Goal: Task Accomplishment & Management: Manage account settings

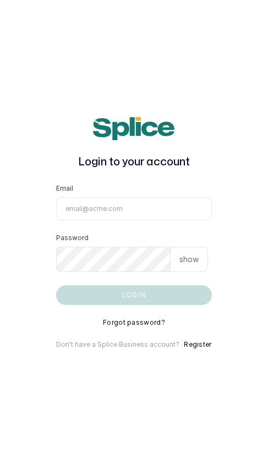
type input "[EMAIL_ADDRESS][DOMAIN_NAME]"
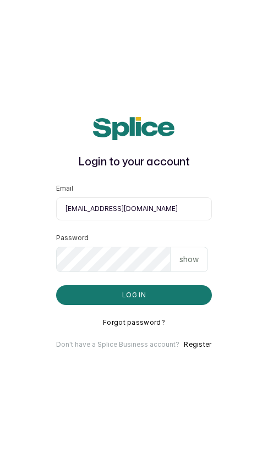
click at [134, 295] on button "Log in" at bounding box center [133, 295] width 155 height 20
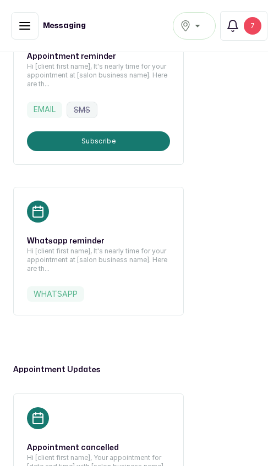
scroll to position [288, 0]
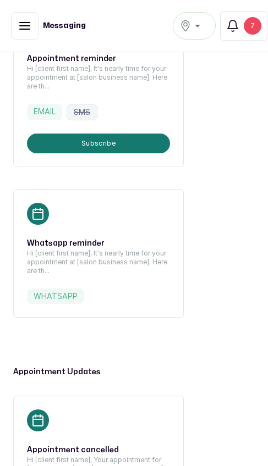
click at [140, 294] on div "whatsapp" at bounding box center [98, 296] width 143 height 15
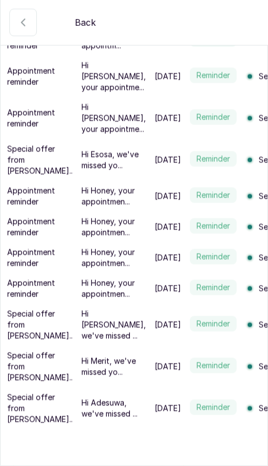
scroll to position [412, 0]
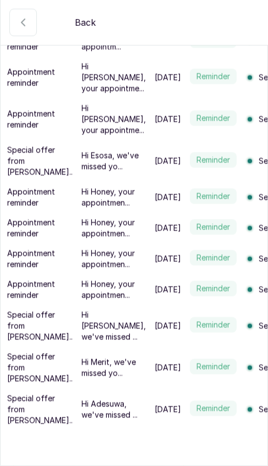
click at [105, 369] on p "Hi Merit, we've missed yo..." at bounding box center [113, 368] width 64 height 22
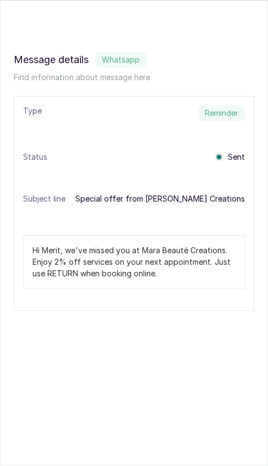
click at [164, 317] on div "Message details whatsapp Find information about message here Type Reminder Stat…" at bounding box center [134, 181] width 267 height 285
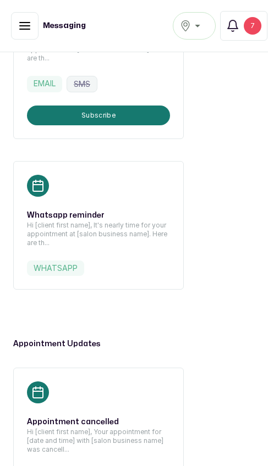
scroll to position [317, 0]
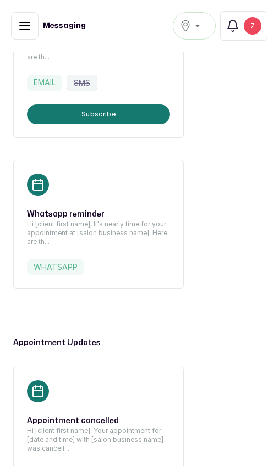
click at [102, 270] on div "whatsapp" at bounding box center [98, 266] width 143 height 15
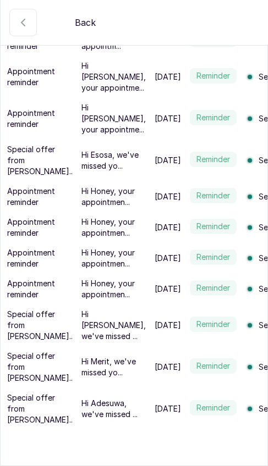
scroll to position [412, 0]
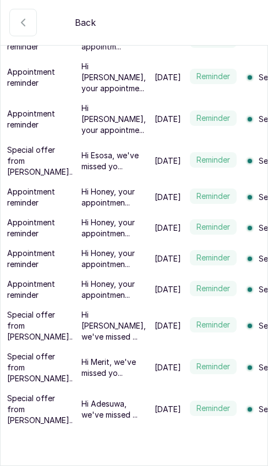
click at [109, 203] on p "Hi Honey, your appointmen..." at bounding box center [113, 197] width 64 height 22
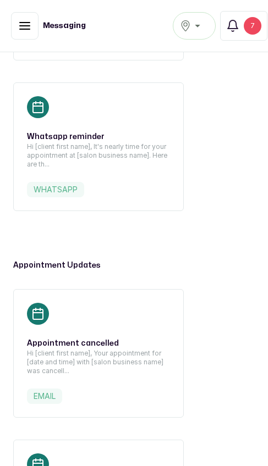
scroll to position [271, 0]
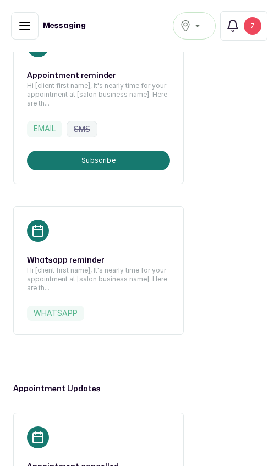
click at [74, 289] on p "Hi [client first name], It's nearly time for your appointment at [salon busines…" at bounding box center [98, 279] width 143 height 26
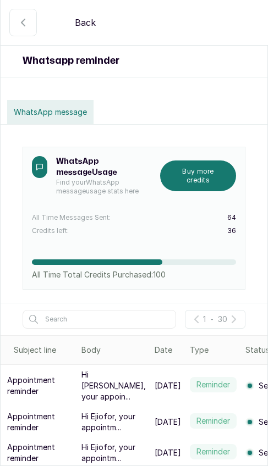
scroll to position [15, 0]
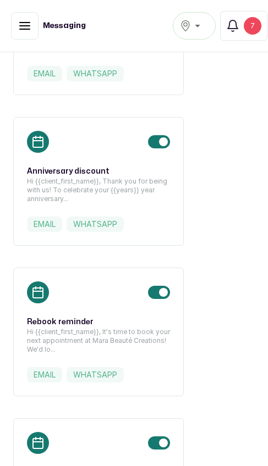
scroll to position [1106, 0]
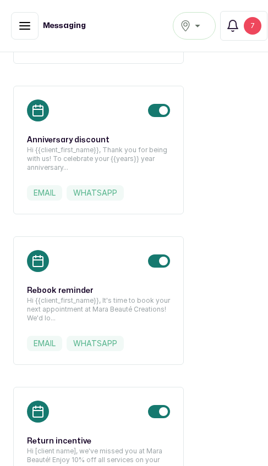
click at [139, 300] on p "Hi {{client_first_name}}, It's time to book your next appointment at Mara Beaut…" at bounding box center [98, 309] width 143 height 26
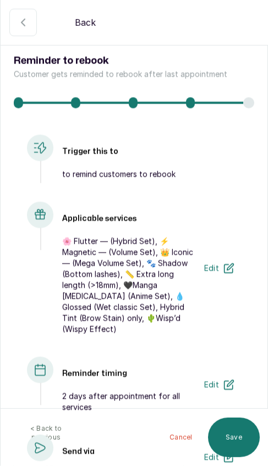
scroll to position [0, 0]
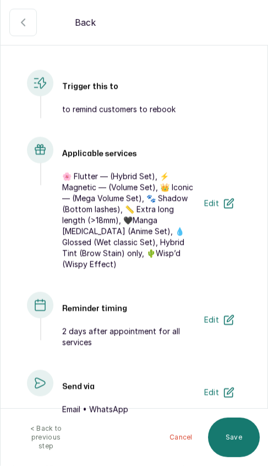
click at [230, 309] on button "Edit" at bounding box center [218, 320] width 43 height 22
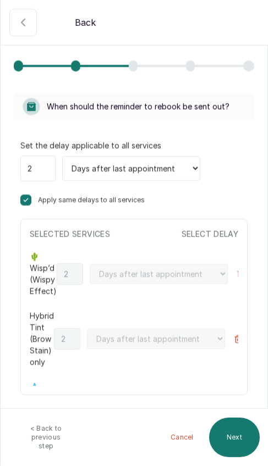
scroll to position [37, 0]
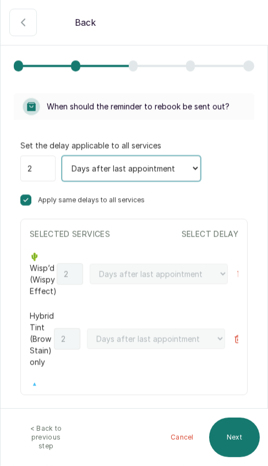
click at [178, 168] on select "Days after last appointment Weeks after last appointment Months after last appo…" at bounding box center [131, 168] width 138 height 25
select select "weeks"
click at [173, 170] on select "Days after last appointment Weeks after last appointment Months after last appo…" at bounding box center [131, 168] width 138 height 25
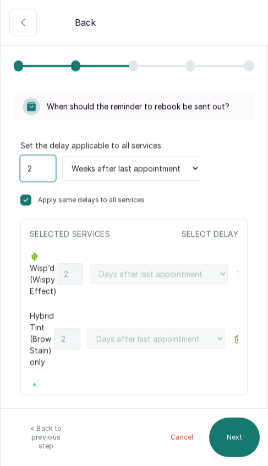
click at [38, 173] on input "2" at bounding box center [37, 169] width 35 height 26
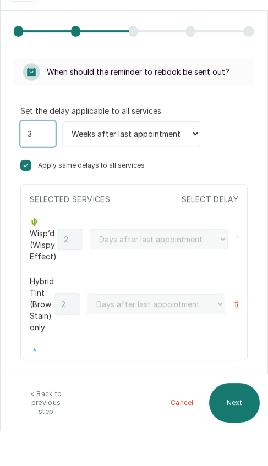
type input "3"
click at [233, 151] on div "Set the delay applicable to all services 3 Days after last appointment Weeks af…" at bounding box center [133, 268] width 227 height 256
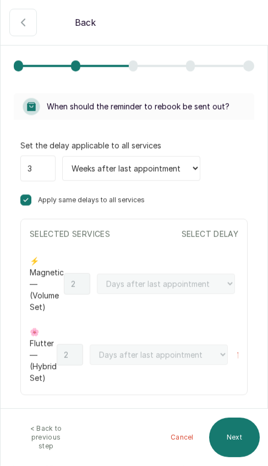
scroll to position [469, 0]
click at [34, 196] on div "Apply same delays to all services" at bounding box center [133, 200] width 227 height 11
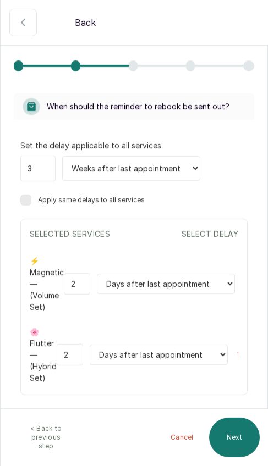
click at [29, 205] on label at bounding box center [25, 200] width 11 height 11
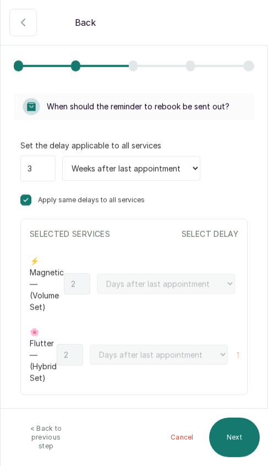
click at [244, 445] on button "Next" at bounding box center [234, 438] width 51 height 40
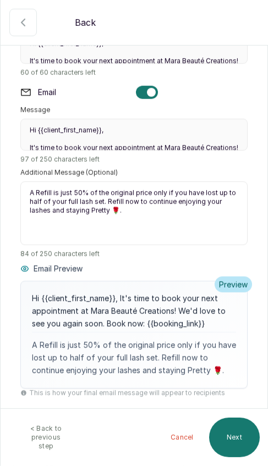
scroll to position [181, 0]
click at [228, 441] on button "Next" at bounding box center [234, 438] width 51 height 40
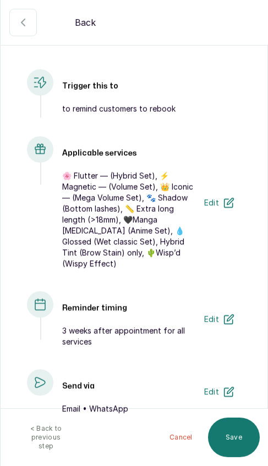
click at [239, 444] on button "Save" at bounding box center [234, 438] width 52 height 40
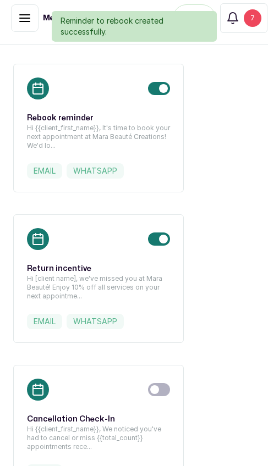
scroll to position [1273, 0]
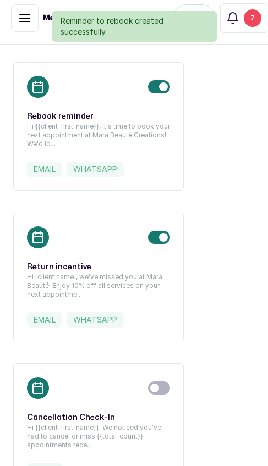
click at [137, 291] on p "Hi [client name], we've missed you at Mara Beauté! Enjoy 10% off all services o…" at bounding box center [98, 286] width 143 height 26
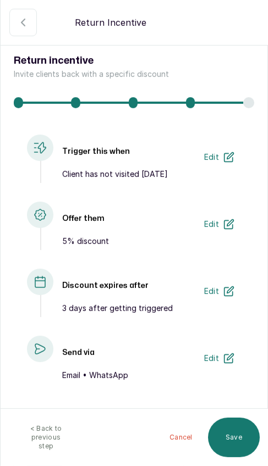
click at [232, 222] on icon "button" at bounding box center [230, 223] width 7 height 7
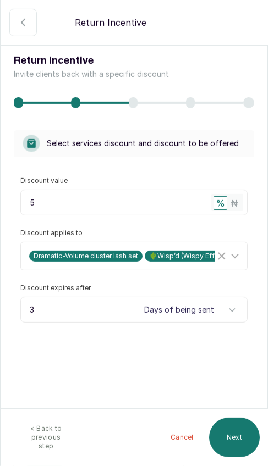
click at [245, 447] on button "Next" at bounding box center [234, 438] width 51 height 40
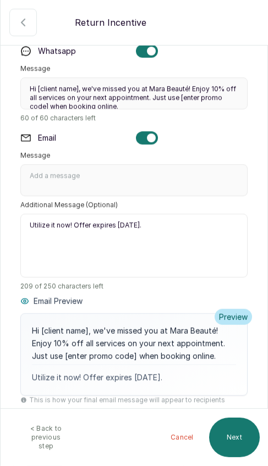
scroll to position [132, 0]
click at [60, 340] on div "Hi [client name], we've missed you at Mara Beauté! Enjoy 10% off all services o…" at bounding box center [134, 342] width 204 height 37
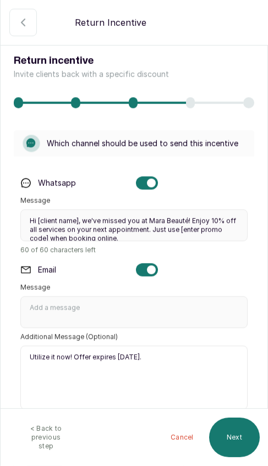
scroll to position [0, 0]
click at [240, 453] on button "Next" at bounding box center [234, 438] width 51 height 40
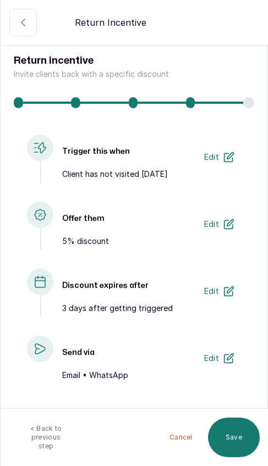
click at [237, 450] on button "Save" at bounding box center [234, 438] width 52 height 40
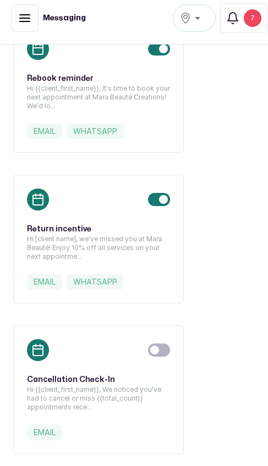
scroll to position [1315, 0]
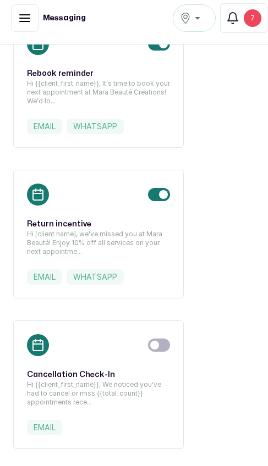
click at [135, 362] on div "Cancellation Check-In Hi {{client_first_name}}, We noticed you've had to cancel…" at bounding box center [98, 384] width 170 height 129
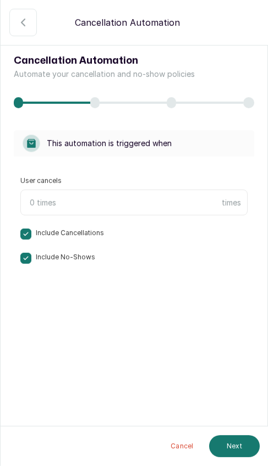
click at [178, 204] on input "text" at bounding box center [133, 203] width 227 height 26
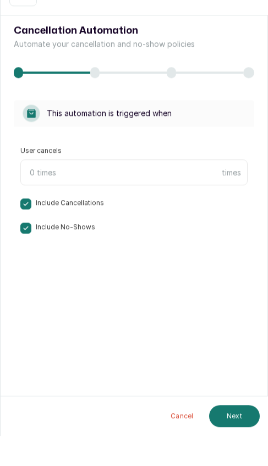
scroll to position [0, 0]
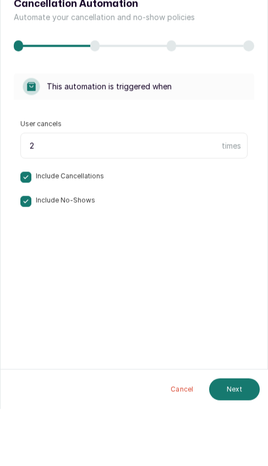
type input "2"
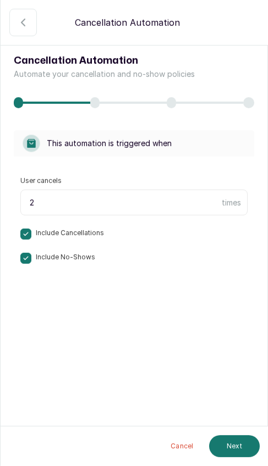
click at [234, 448] on button "Next" at bounding box center [234, 446] width 51 height 22
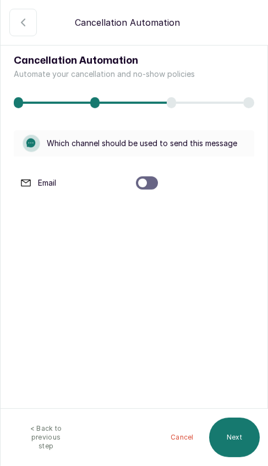
click at [148, 185] on div at bounding box center [147, 182] width 22 height 13
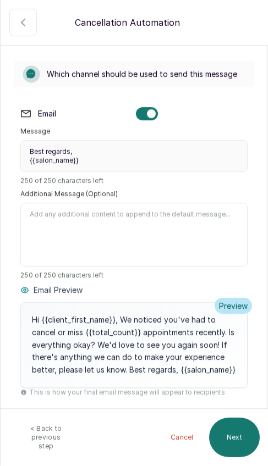
scroll to position [69, 0]
click at [242, 441] on button "Next" at bounding box center [234, 438] width 51 height 40
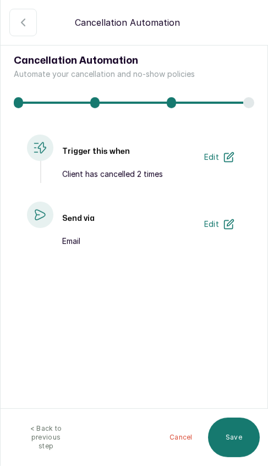
click at [232, 440] on button "Save" at bounding box center [234, 438] width 52 height 40
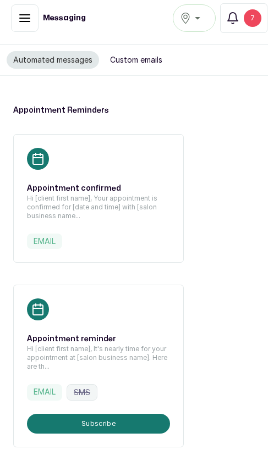
click at [147, 62] on button "Custom emails" at bounding box center [135, 60] width 65 height 18
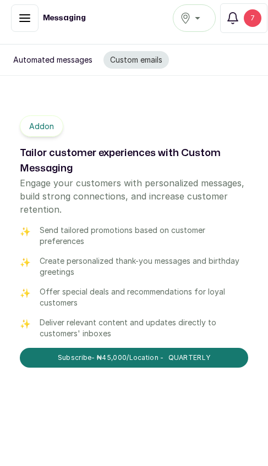
click at [60, 55] on button "Automated messages" at bounding box center [53, 60] width 92 height 18
